Goal: Transaction & Acquisition: Book appointment/travel/reservation

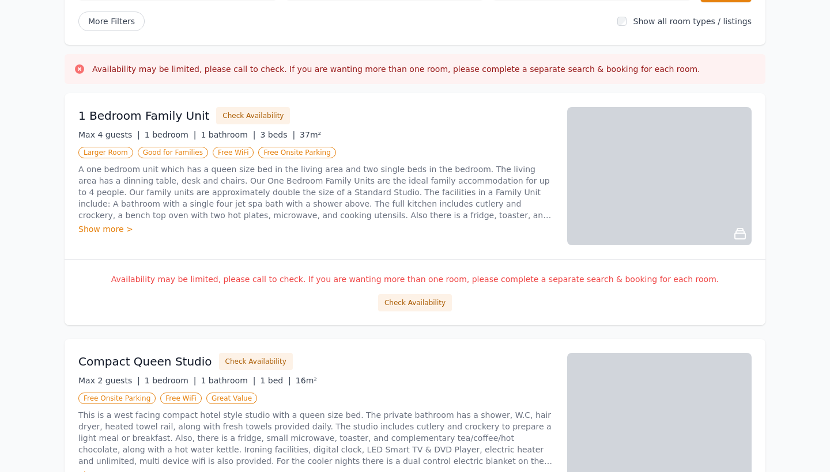
scroll to position [150, 0]
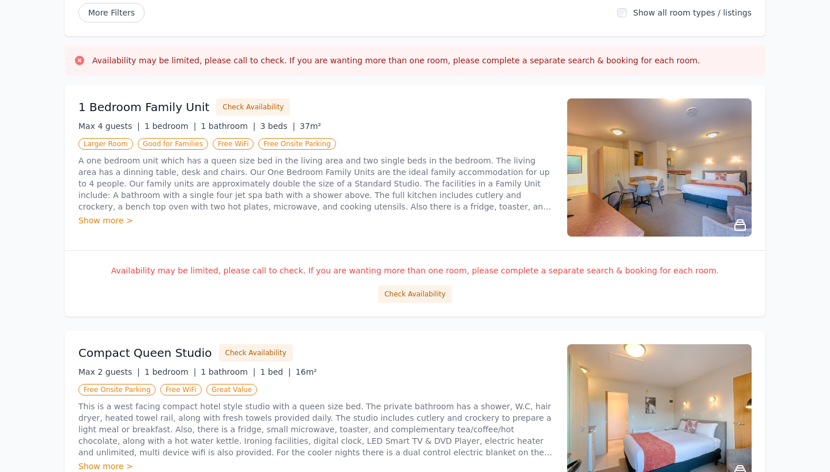
click at [408, 180] on p "A one bedroom unit which has a queen size bed in the living area and two single…" at bounding box center [315, 184] width 475 height 58
click at [159, 105] on h3 "1 Bedroom Family Unit" at bounding box center [143, 107] width 131 height 16
click at [224, 106] on button "Check Availability" at bounding box center [253, 107] width 74 height 17
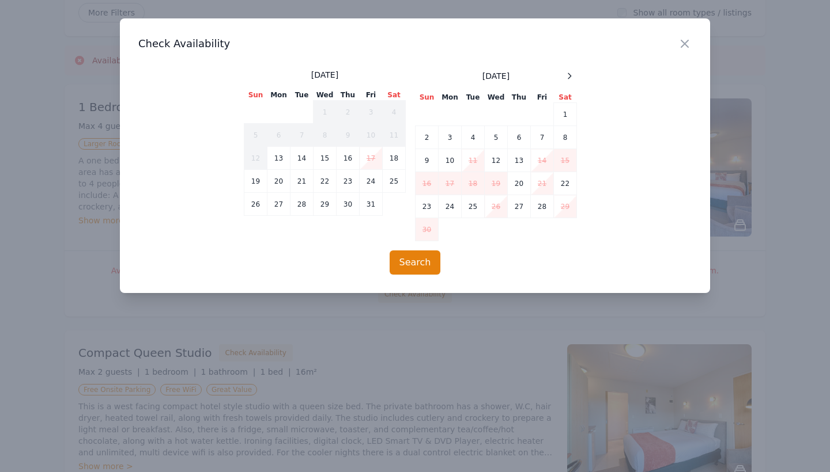
click at [569, 86] on div "[DATE] Sun Mon Tue Wed Thu Fri Sat 1 2 3 4 5 6 7 8 9 10 11 12 13 14 15 16 17 18…" at bounding box center [496, 155] width 162 height 172
click at [570, 80] on icon at bounding box center [569, 75] width 9 height 9
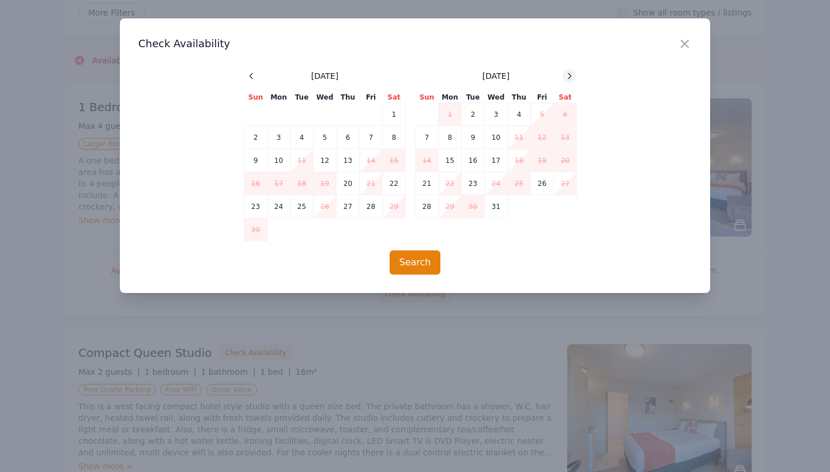
click at [570, 80] on icon at bounding box center [569, 75] width 9 height 9
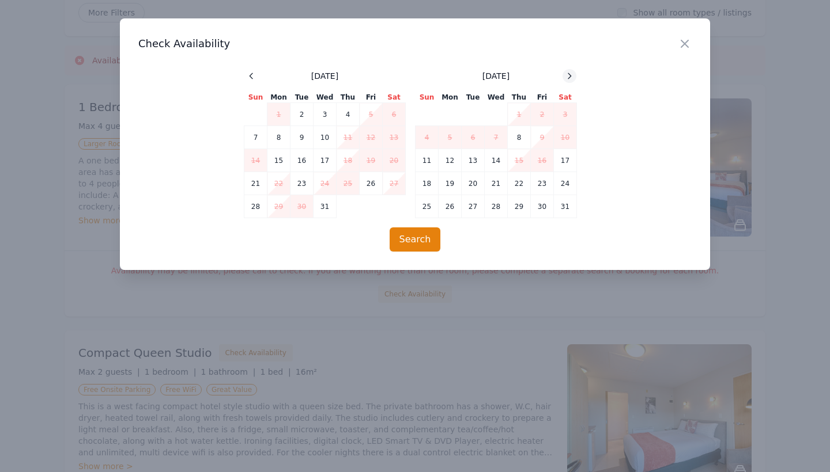
click at [570, 80] on icon at bounding box center [569, 75] width 9 height 9
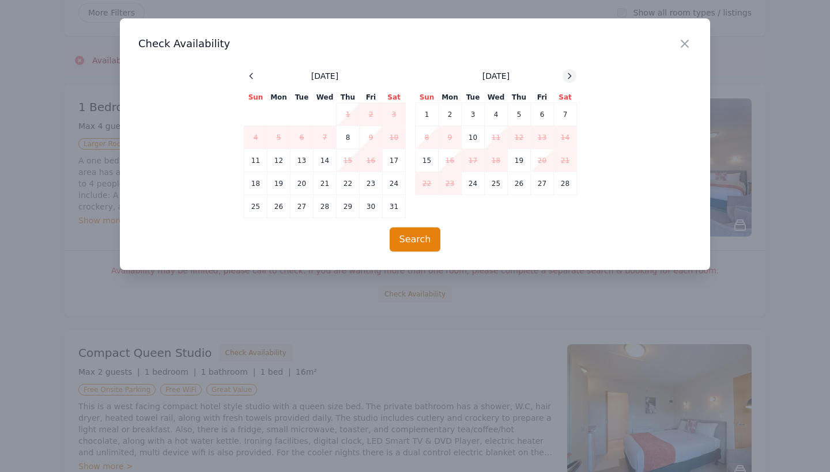
click at [570, 80] on icon at bounding box center [569, 75] width 9 height 9
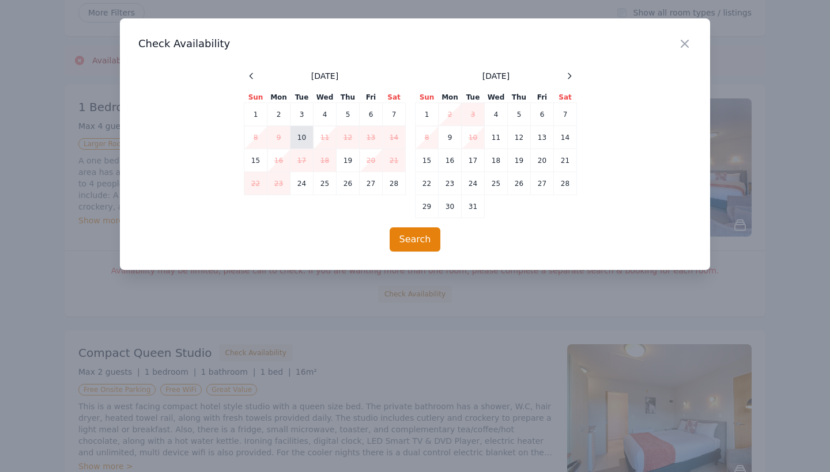
click at [297, 135] on td "10" at bounding box center [301, 137] width 23 height 23
click at [260, 158] on td "15" at bounding box center [255, 160] width 23 height 23
click at [306, 144] on td "10" at bounding box center [301, 137] width 23 height 23
click at [309, 134] on td "10" at bounding box center [301, 137] width 23 height 23
click at [683, 46] on icon "button" at bounding box center [684, 43] width 7 height 7
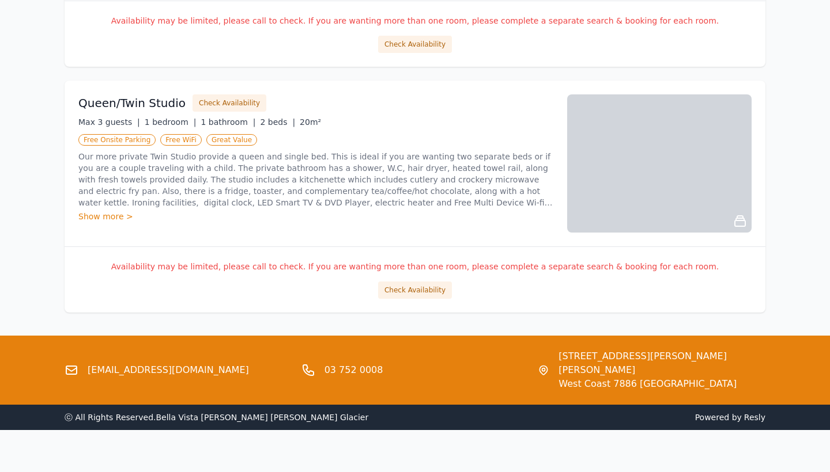
scroll to position [1138, 0]
